Goal: Task Accomplishment & Management: Use online tool/utility

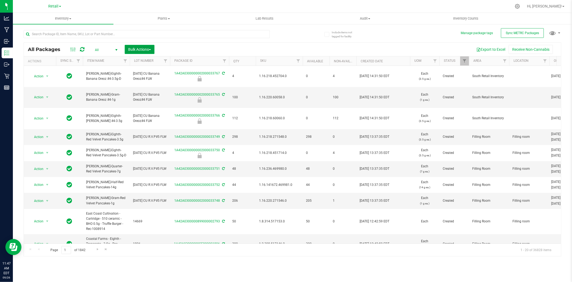
click at [142, 50] on span "Bulk Actions" at bounding box center [139, 49] width 23 height 4
click at [163, 100] on span "Lock/Unlock packages" at bounding box center [146, 101] width 37 height 4
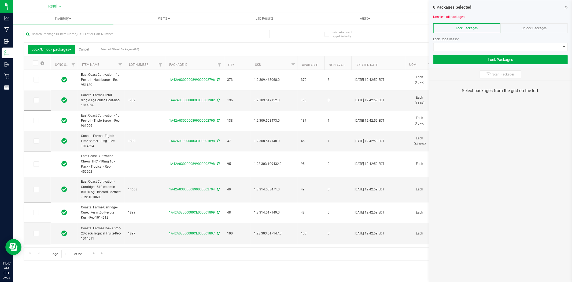
click at [83, 49] on link "Cancel" at bounding box center [84, 50] width 10 height 4
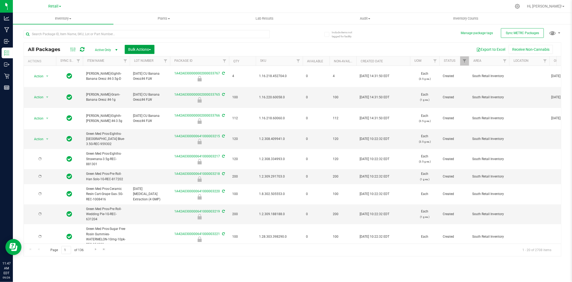
click at [149, 50] on span "Bulk Actions" at bounding box center [139, 49] width 23 height 4
click at [155, 90] on span "Locate packages" at bounding box center [141, 91] width 27 height 4
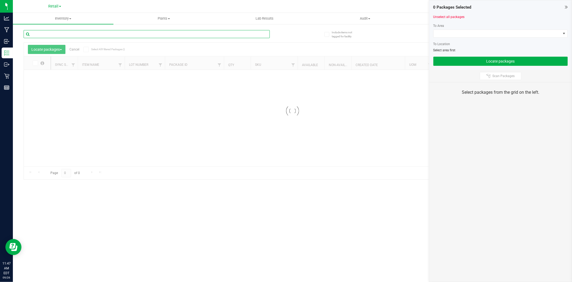
click at [176, 36] on input "text" at bounding box center [147, 34] width 246 height 8
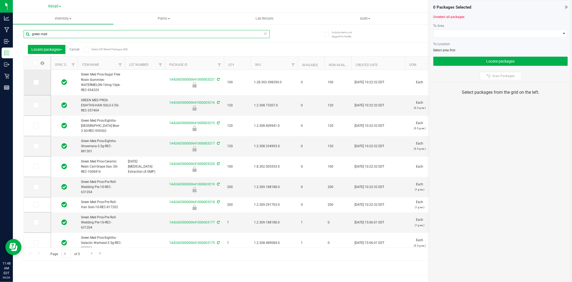
type input "green med"
click at [34, 82] on icon at bounding box center [35, 82] width 3 height 0
click at [0, 0] on input "checkbox" at bounding box center [0, 0] width 0 height 0
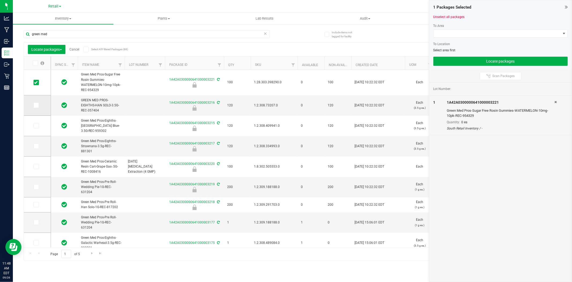
click at [34, 105] on span at bounding box center [36, 105] width 5 height 5
click at [0, 0] on input "checkbox" at bounding box center [0, 0] width 0 height 0
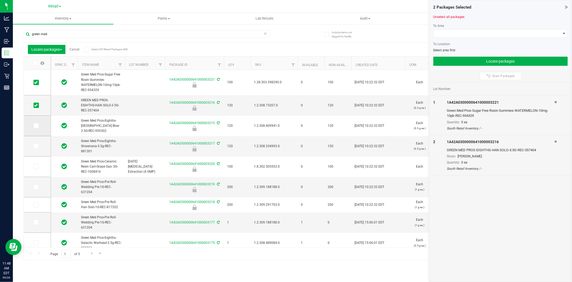
click at [40, 126] on label at bounding box center [38, 125] width 8 height 5
click at [0, 0] on input "checkbox" at bounding box center [0, 0] width 0 height 0
click at [36, 146] on icon at bounding box center [35, 146] width 3 height 0
click at [0, 0] on input "checkbox" at bounding box center [0, 0] width 0 height 0
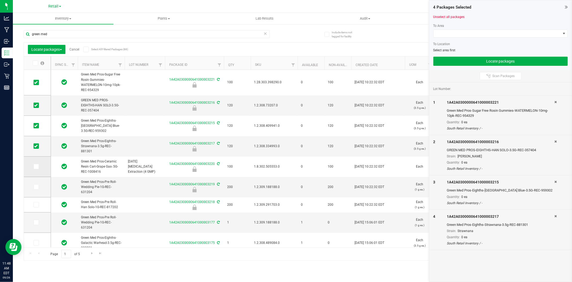
click at [37, 166] on icon at bounding box center [35, 166] width 3 height 0
click at [0, 0] on input "checkbox" at bounding box center [0, 0] width 0 height 0
click at [35, 187] on icon at bounding box center [35, 187] width 3 height 0
click at [0, 0] on input "checkbox" at bounding box center [0, 0] width 0 height 0
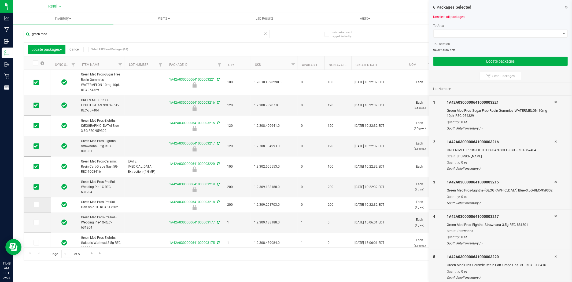
click at [35, 205] on icon at bounding box center [35, 205] width 3 height 0
click at [0, 0] on input "checkbox" at bounding box center [0, 0] width 0 height 0
click at [498, 38] on div at bounding box center [501, 40] width 134 height 4
click at [498, 35] on span at bounding box center [497, 34] width 127 height 8
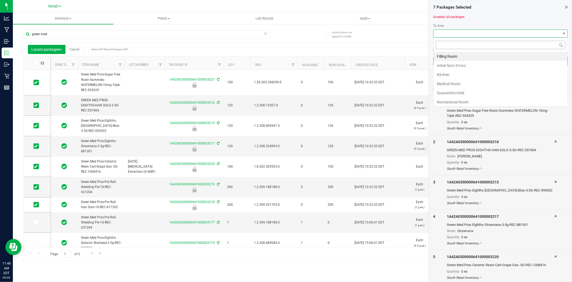
scroll to position [8, 134]
click at [487, 58] on li "Filling Room" at bounding box center [501, 56] width 134 height 9
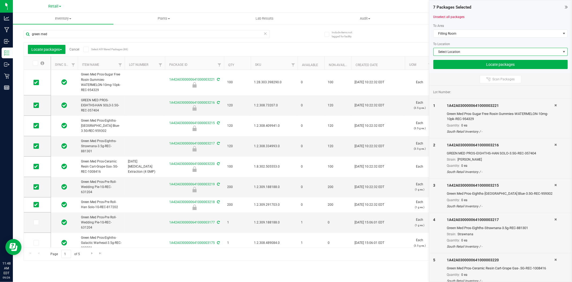
click at [487, 49] on span "Select Location" at bounding box center [497, 52] width 127 height 8
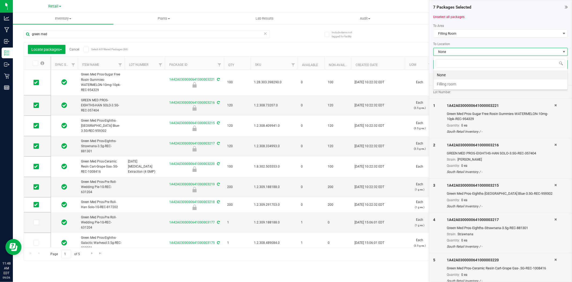
drag, startPoint x: 484, startPoint y: 83, endPoint x: 484, endPoint y: 80, distance: 3.8
click at [484, 84] on li "Filling room" at bounding box center [501, 83] width 134 height 9
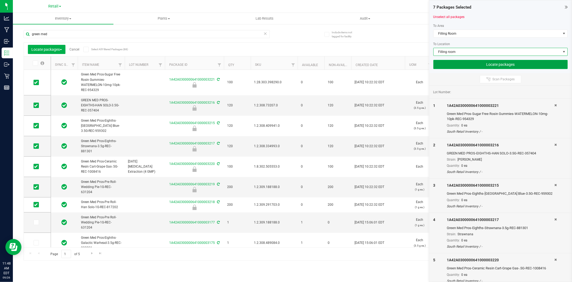
click at [481, 65] on button "Locate packages" at bounding box center [501, 64] width 134 height 9
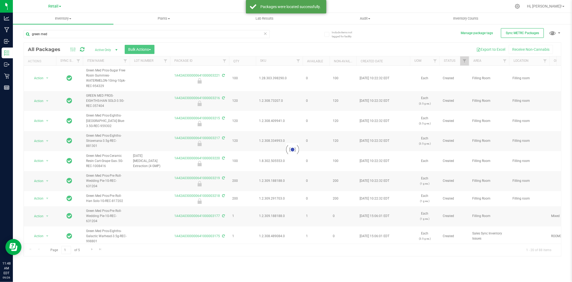
click at [266, 33] on icon at bounding box center [266, 33] width 4 height 6
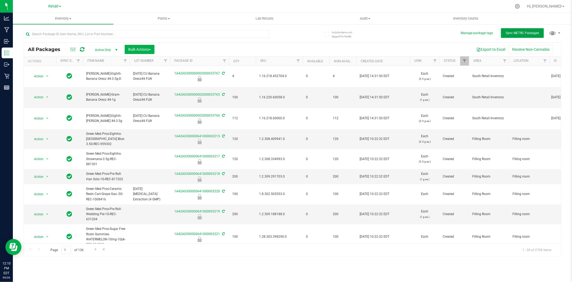
click at [519, 32] on span "Sync METRC Packages" at bounding box center [522, 33] width 33 height 4
